Goal: Task Accomplishment & Management: Use online tool/utility

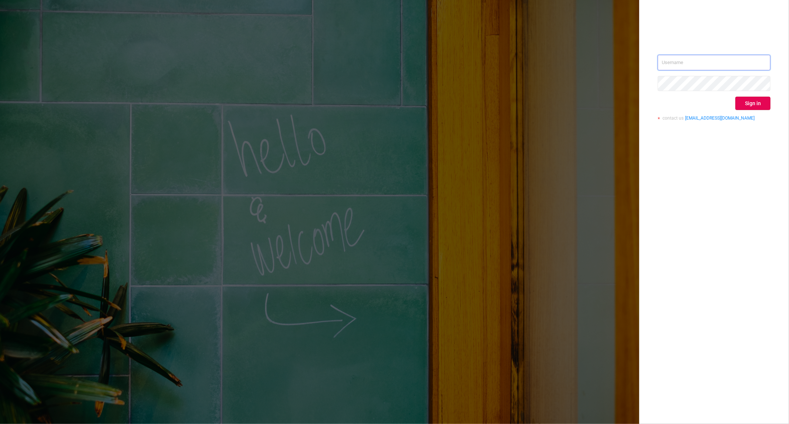
click at [700, 62] on input "text" at bounding box center [714, 63] width 113 height 16
type input "[PERSON_NAME][EMAIL_ADDRESS][DOMAIN_NAME]"
click at [752, 107] on button "Sign in" at bounding box center [753, 103] width 35 height 13
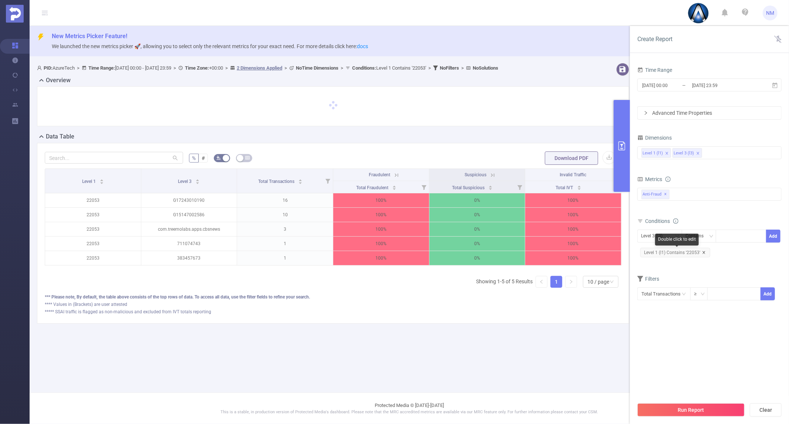
click at [702, 251] on icon "icon: close" at bounding box center [704, 253] width 4 height 4
click at [731, 235] on div at bounding box center [741, 236] width 43 height 12
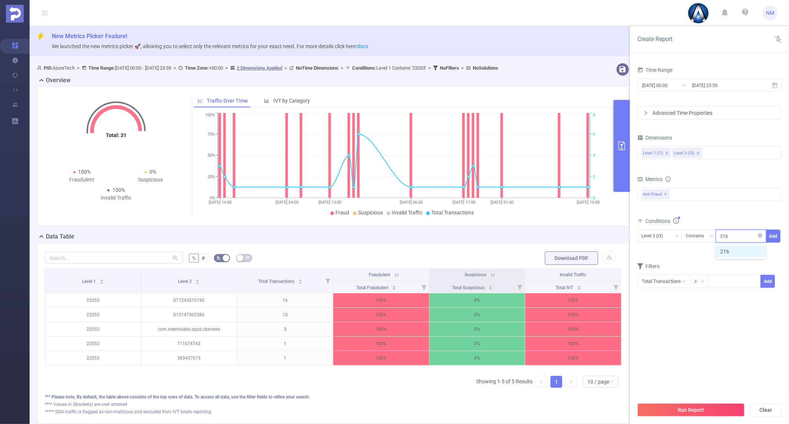
type input "21698"
click at [726, 251] on li "21698" at bounding box center [741, 251] width 50 height 12
click at [657, 232] on div "Level 3 (l3)" at bounding box center [655, 236] width 27 height 12
click at [659, 251] on li "Level 1 (l1)" at bounding box center [660, 251] width 45 height 12
click at [775, 235] on button "Add" at bounding box center [774, 235] width 14 height 13
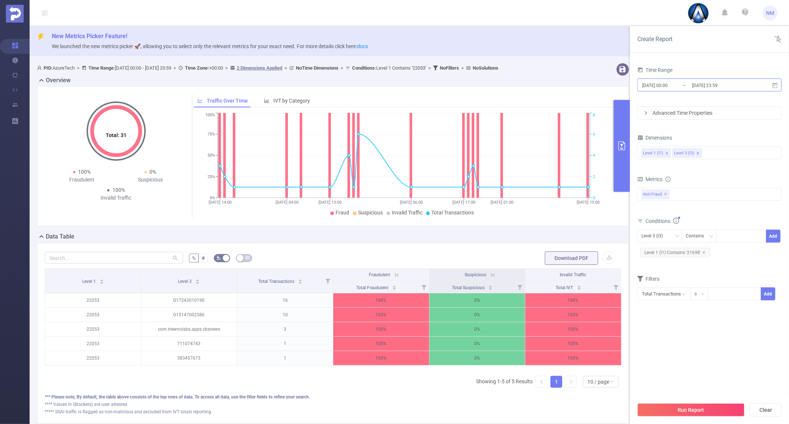
click at [697, 90] on input "[DATE] 23:59" at bounding box center [722, 85] width 60 height 10
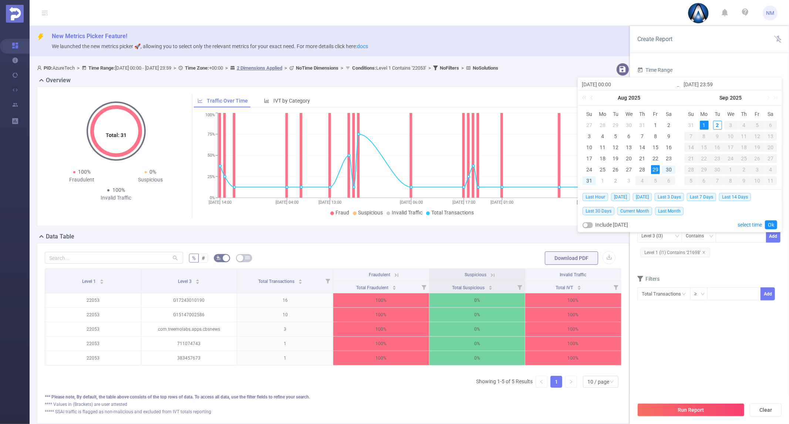
click at [587, 182] on div "31" at bounding box center [589, 180] width 9 height 9
click at [586, 181] on div "31" at bounding box center [589, 180] width 9 height 9
type input "[DATE] 00:00"
type input "[DATE] 23:59"
type input "[DATE] 00:00"
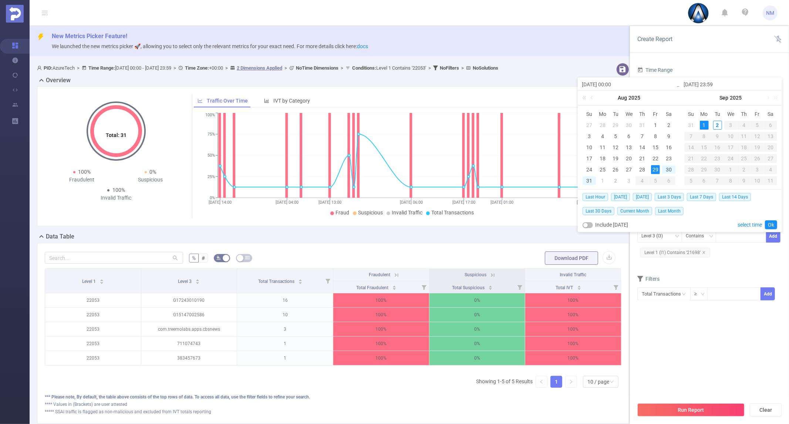
type input "[DATE] 23:59"
click at [773, 226] on link "Ok" at bounding box center [771, 224] width 12 height 9
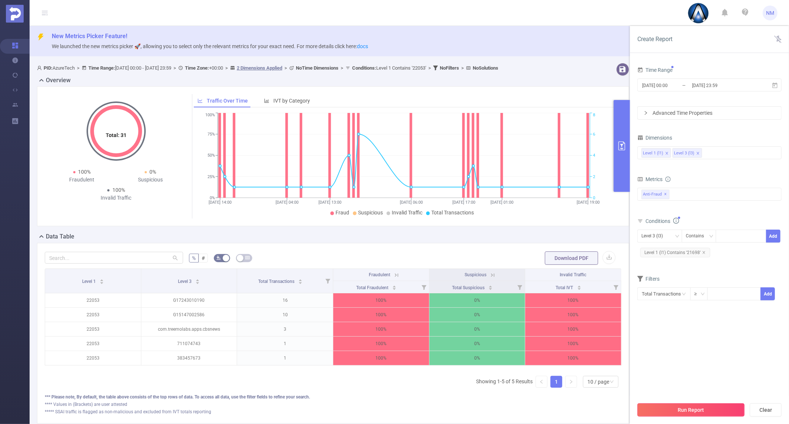
click at [701, 407] on button "Run Report" at bounding box center [691, 409] width 107 height 13
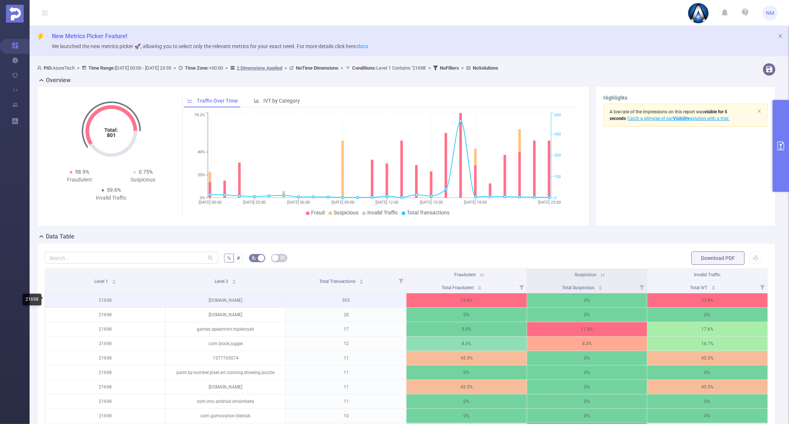
click at [103, 300] on p "21698" at bounding box center [105, 300] width 120 height 14
copy p "21698"
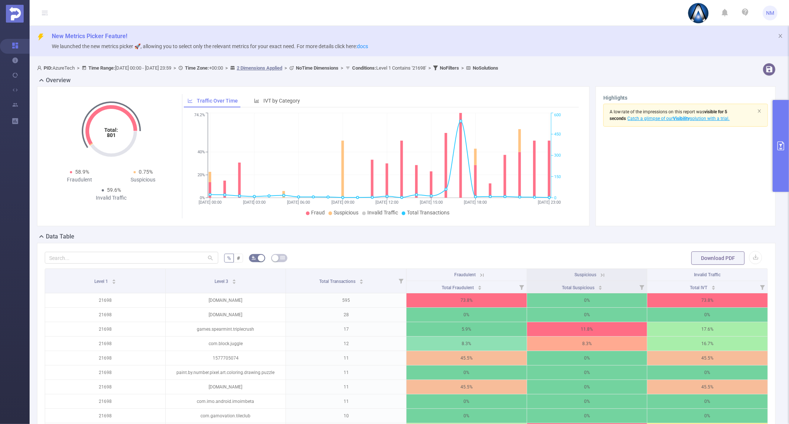
click at [480, 275] on icon at bounding box center [481, 274] width 3 height 3
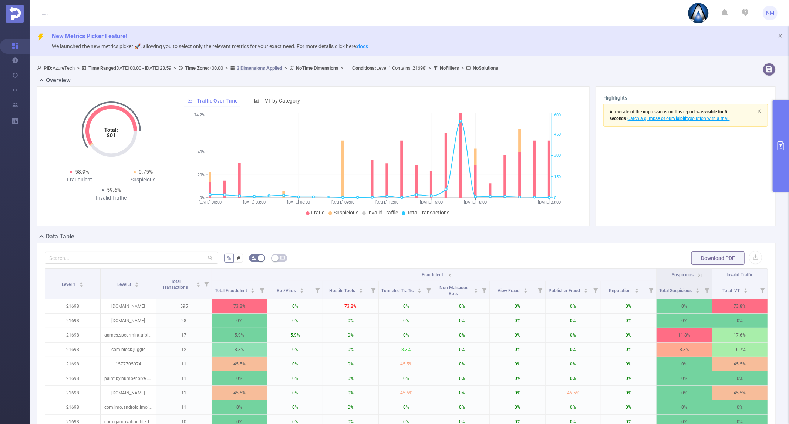
click at [446, 274] on icon at bounding box center [449, 275] width 7 height 7
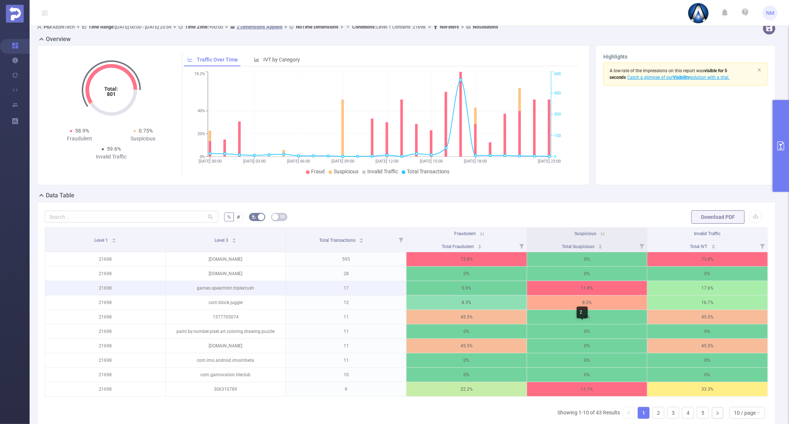
scroll to position [82, 0]
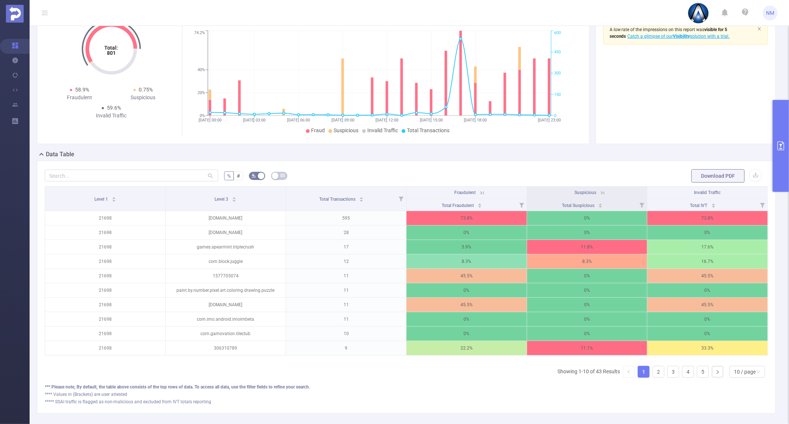
click at [485, 194] on th "Fraudulent" at bounding box center [467, 193] width 121 height 12
click at [482, 193] on th "Fraudulent" at bounding box center [467, 193] width 121 height 12
click at [479, 192] on icon at bounding box center [482, 192] width 7 height 7
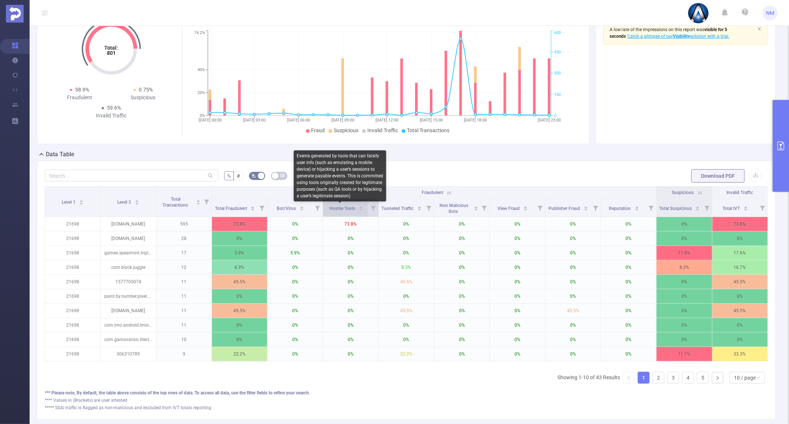
click at [348, 209] on span "Hostile Tools" at bounding box center [342, 208] width 27 height 5
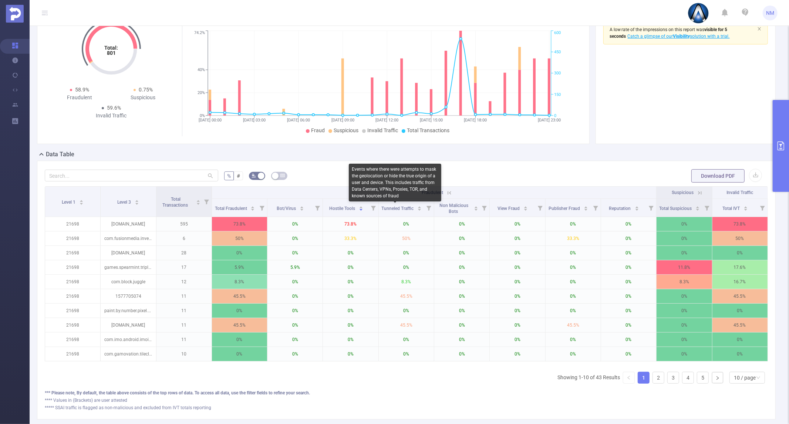
click at [391, 188] on div "Events where there were attempts to mask the geolocation or hide the true origi…" at bounding box center [395, 183] width 93 height 38
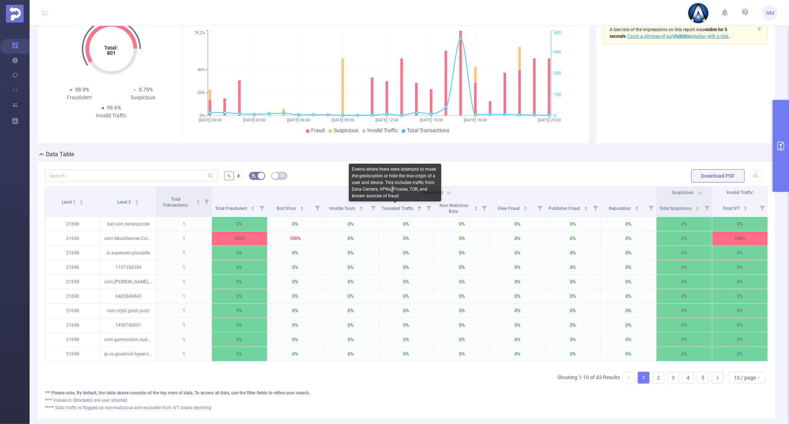
click at [391, 188] on div "Events where there were attempts to mask the geolocation or hide the true origi…" at bounding box center [395, 183] width 93 height 38
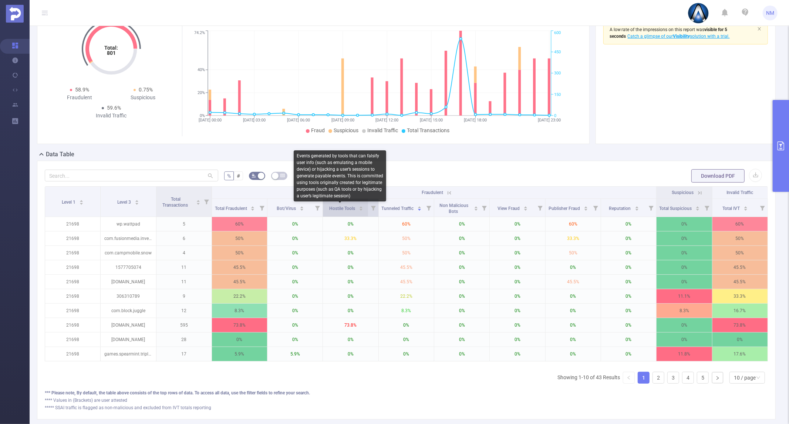
click at [337, 208] on span "Hostile Tools" at bounding box center [342, 208] width 27 height 5
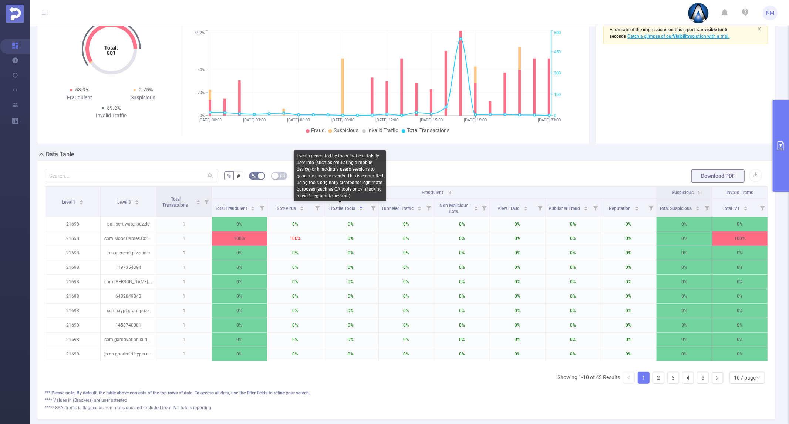
click at [339, 181] on div "Events generated by tools that can falsify user info (such as emulating a mobil…" at bounding box center [340, 175] width 93 height 51
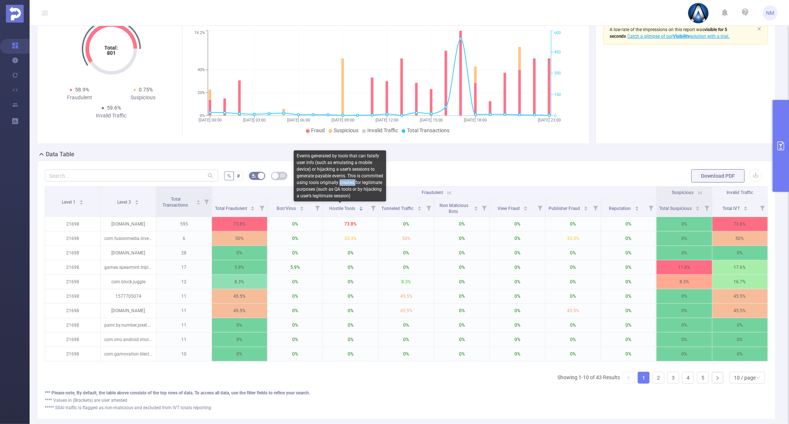
click at [339, 181] on div "Events generated by tools that can falsify user info (such as emulating a mobil…" at bounding box center [340, 175] width 93 height 51
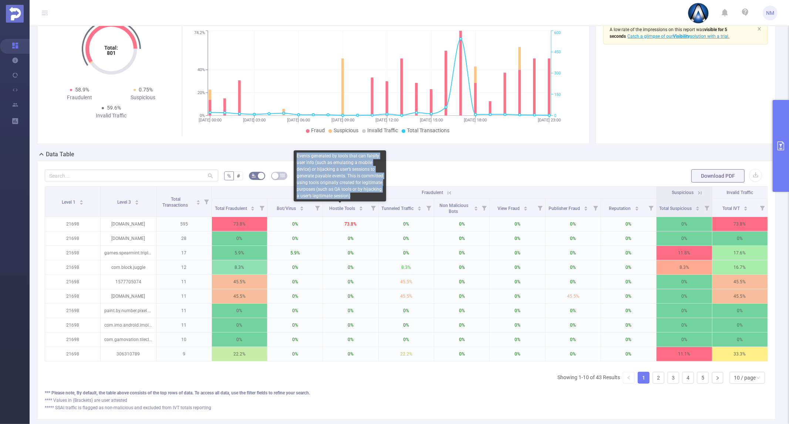
click at [339, 181] on div "Events generated by tools that can falsify user info (such as emulating a mobil…" at bounding box center [340, 175] width 93 height 51
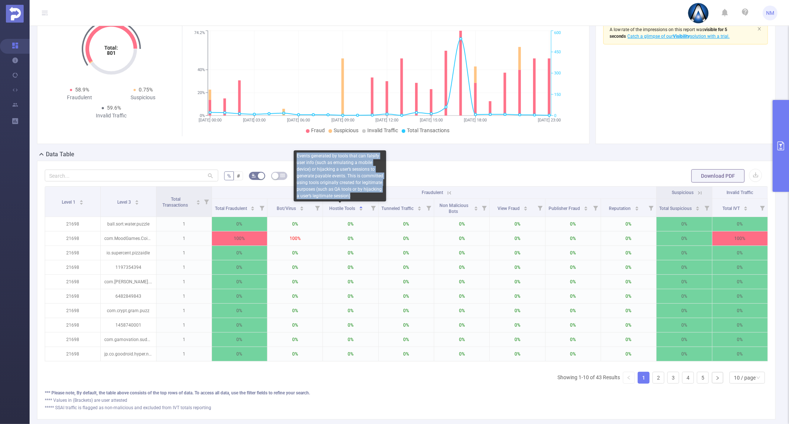
copy div "Events generated by tools that can falsify user info (such as emulating a mobil…"
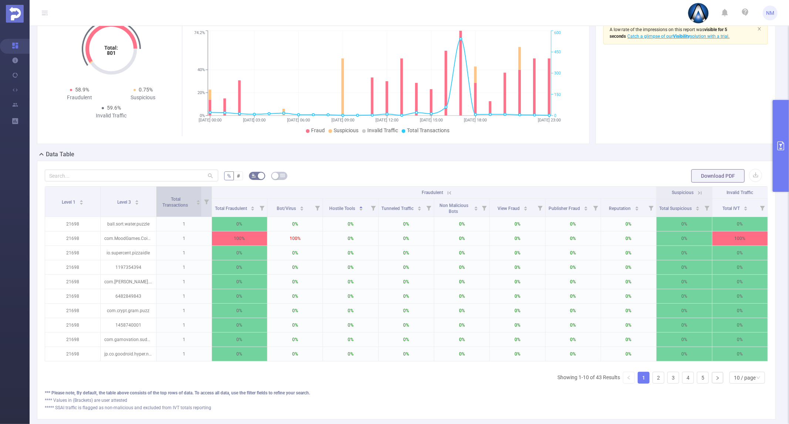
click at [165, 199] on span "Total Transactions" at bounding box center [175, 201] width 35 height 13
click at [181, 200] on span "Total Transactions" at bounding box center [175, 201] width 35 height 13
